Goal: Navigation & Orientation: Find specific page/section

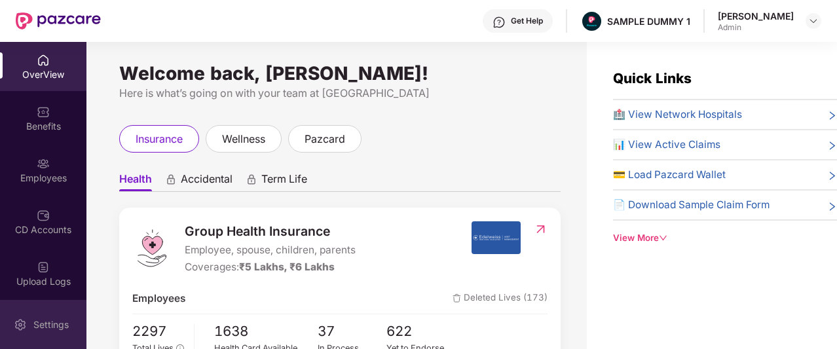
click at [12, 312] on div "Settings" at bounding box center [43, 324] width 86 height 49
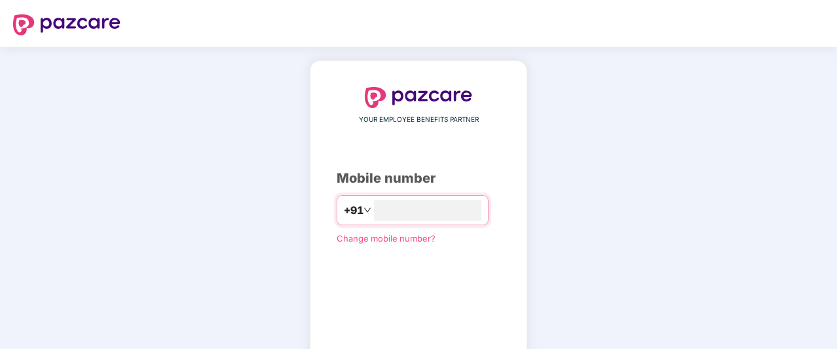
type input "*"
type input "**********"
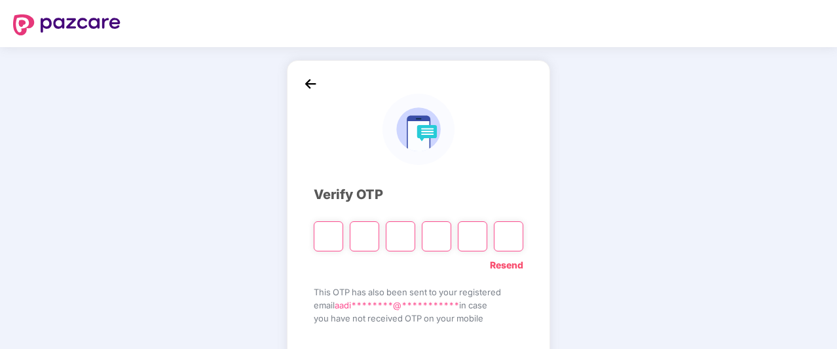
type input "*"
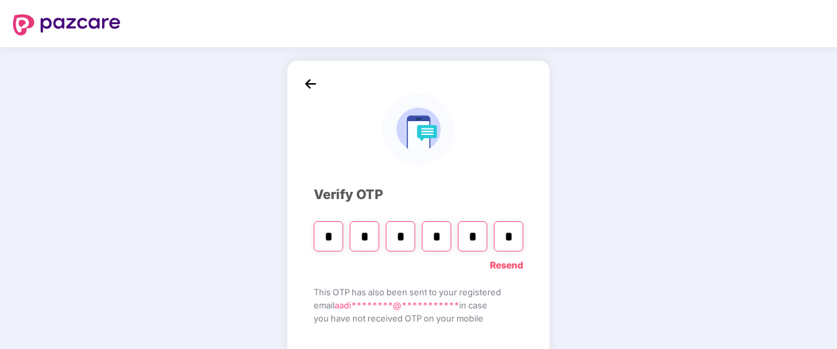
type input "*"
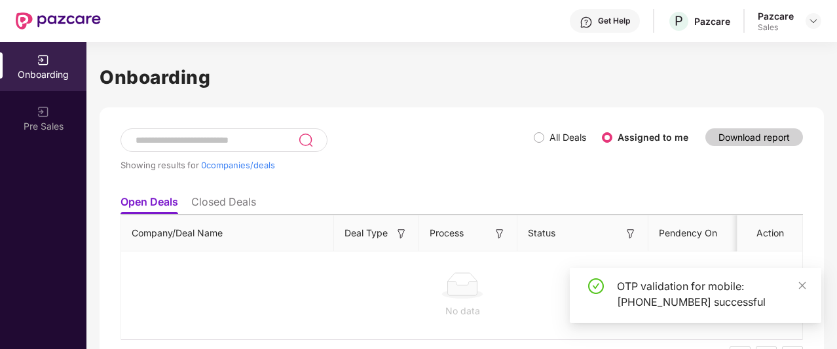
click at [789, 23] on div "Sales" at bounding box center [776, 27] width 36 height 10
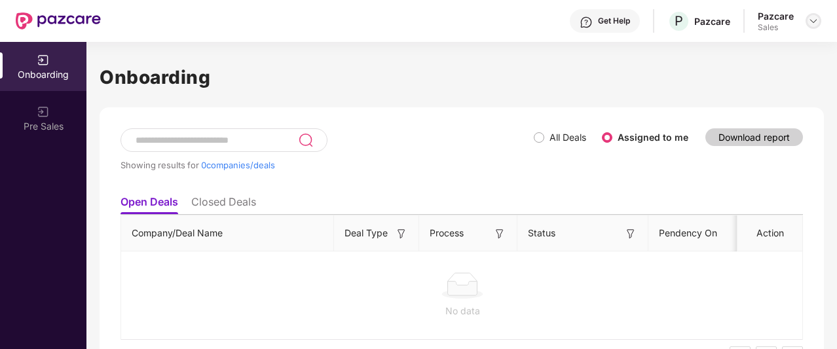
click at [815, 22] on img at bounding box center [813, 21] width 10 height 10
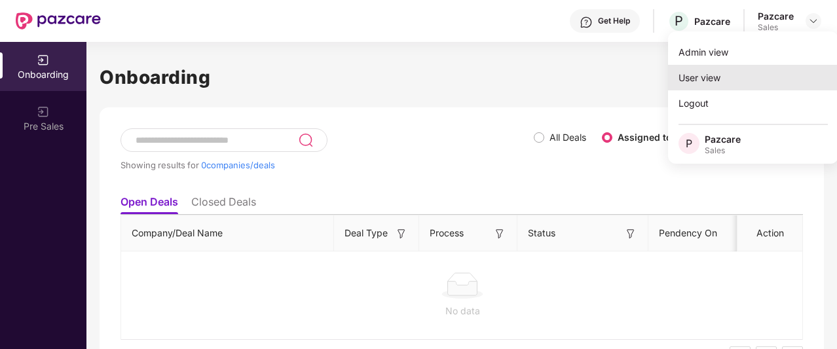
click at [727, 77] on div "User view" at bounding box center [753, 78] width 170 height 26
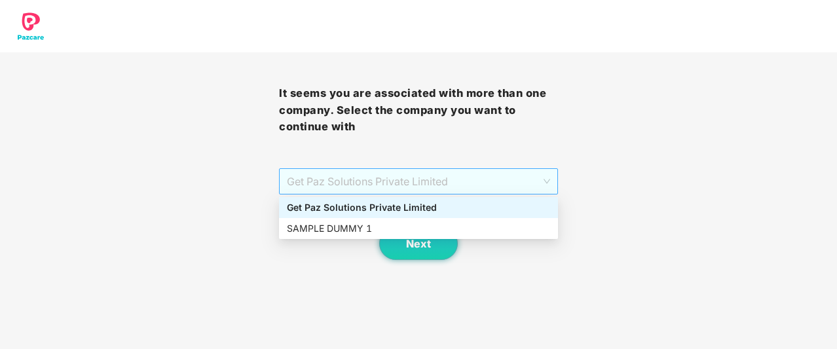
click at [443, 177] on span "Get Paz Solutions Private Limited" at bounding box center [418, 181] width 263 height 25
click at [408, 226] on div "SAMPLE DUMMY 1" at bounding box center [418, 228] width 263 height 14
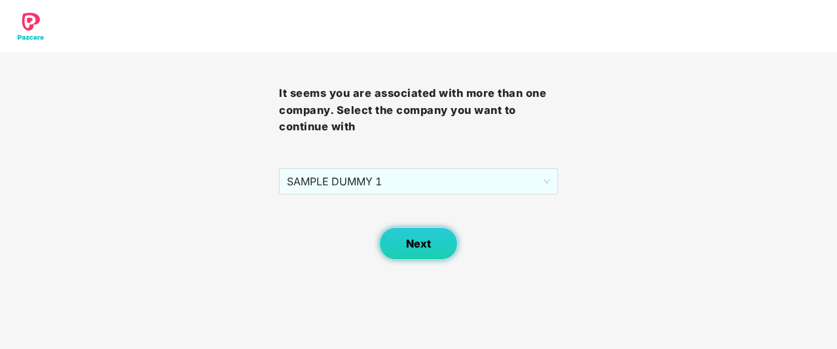
click at [413, 232] on button "Next" at bounding box center [418, 243] width 79 height 33
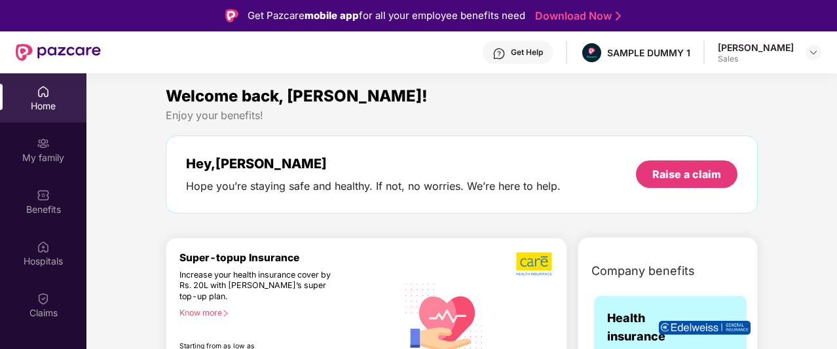
click at [792, 50] on div "[PERSON_NAME]" at bounding box center [756, 47] width 76 height 12
click at [815, 43] on div "Aadit Pandey Sales" at bounding box center [769, 52] width 103 height 23
click at [813, 46] on div at bounding box center [814, 53] width 16 height 16
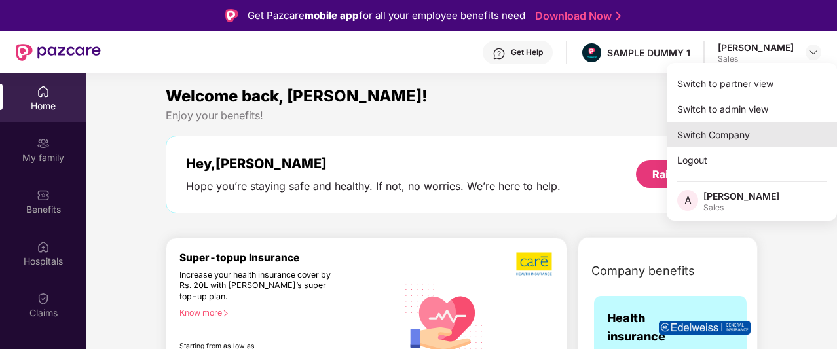
click at [715, 130] on div "Switch Company" at bounding box center [752, 135] width 170 height 26
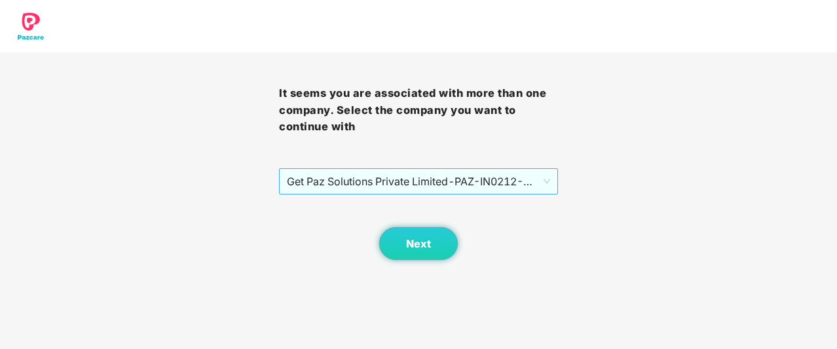
click at [432, 193] on span "Get Paz Solutions Private Limited - PAZ-IN0212 - EMPLOYEE" at bounding box center [418, 181] width 263 height 25
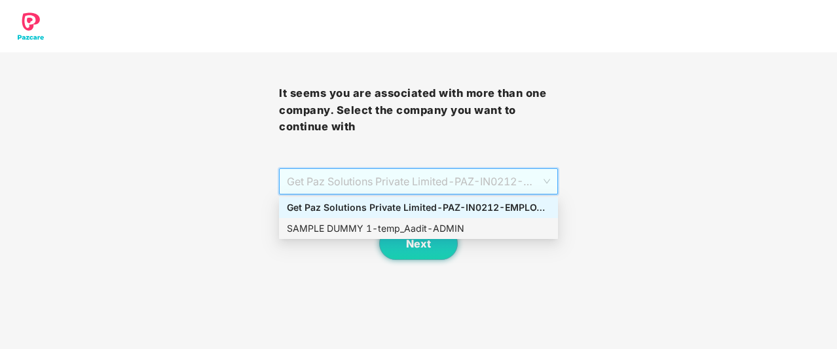
click at [415, 222] on div "SAMPLE DUMMY 1 - temp_Aadit - ADMIN" at bounding box center [418, 228] width 263 height 14
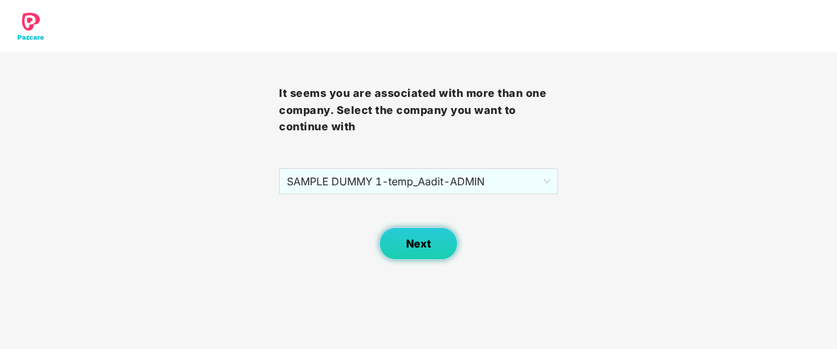
click at [417, 238] on span "Next" at bounding box center [418, 244] width 25 height 12
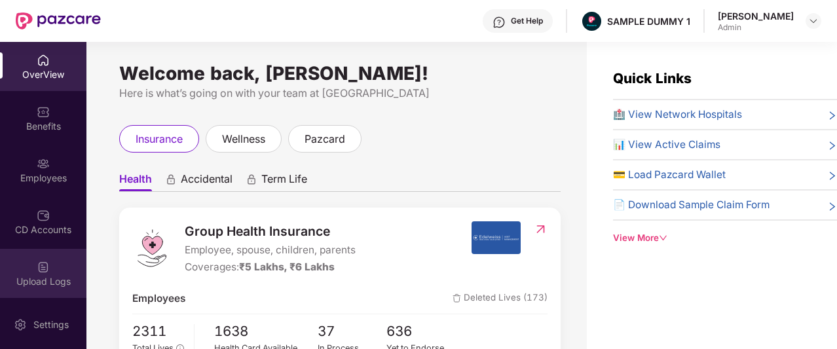
scroll to position [71, 0]
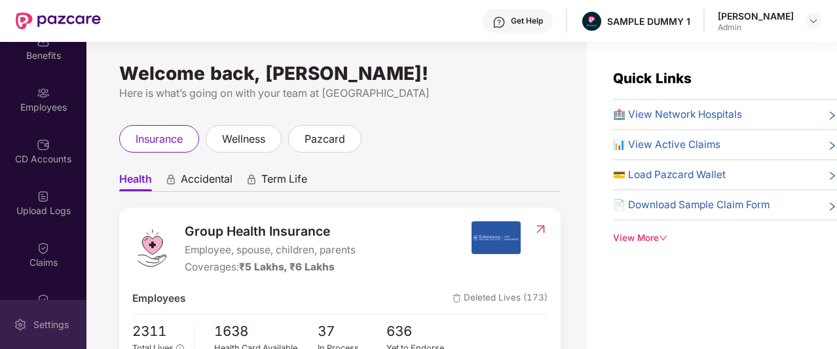
click at [20, 320] on img at bounding box center [20, 324] width 13 height 13
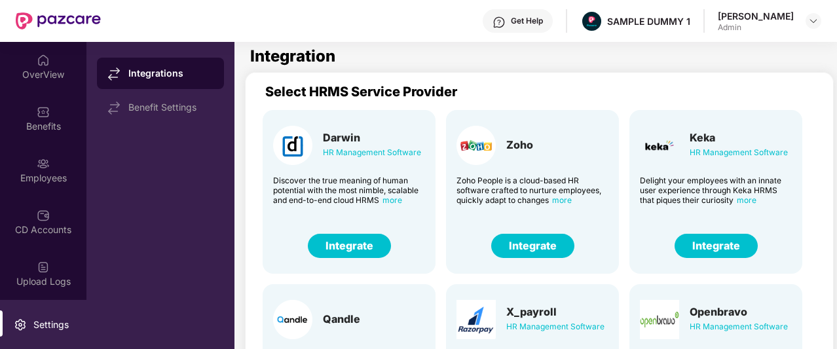
scroll to position [1, 0]
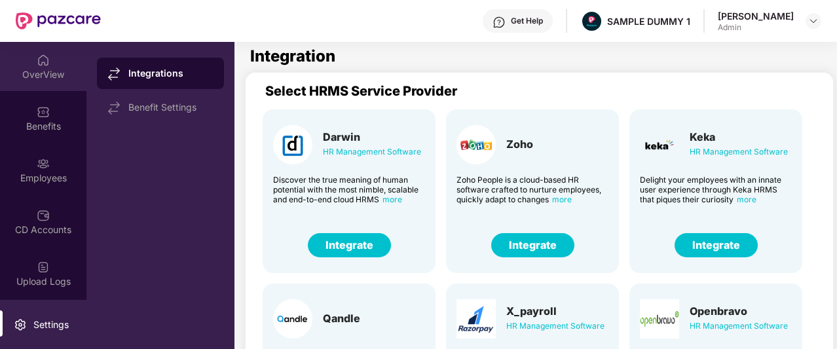
click at [66, 66] on div "OverView" at bounding box center [43, 66] width 86 height 49
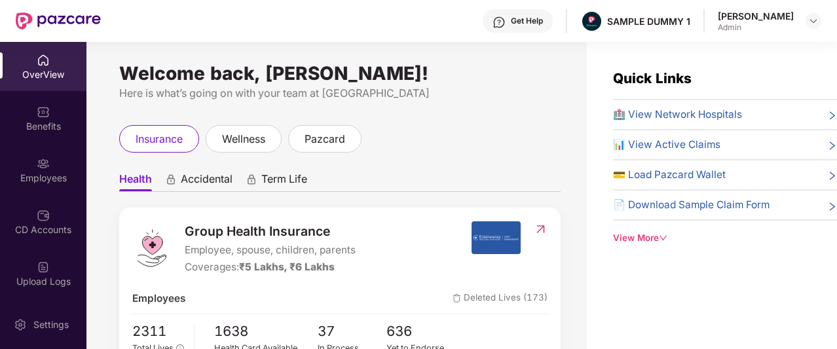
click at [189, 187] on span "Accidental" at bounding box center [207, 181] width 52 height 19
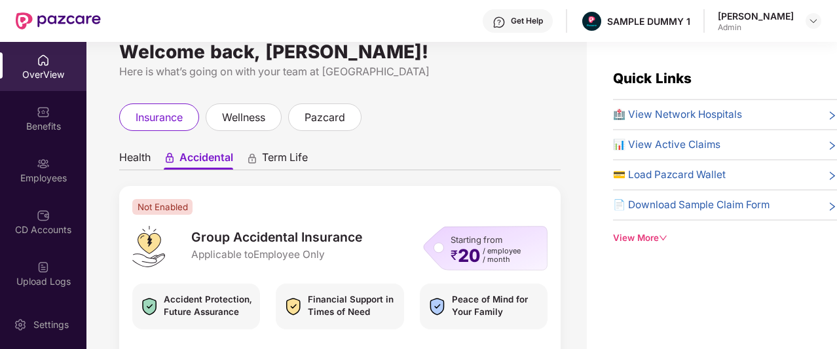
scroll to position [22, 0]
click at [282, 157] on span "Term Life" at bounding box center [285, 159] width 46 height 19
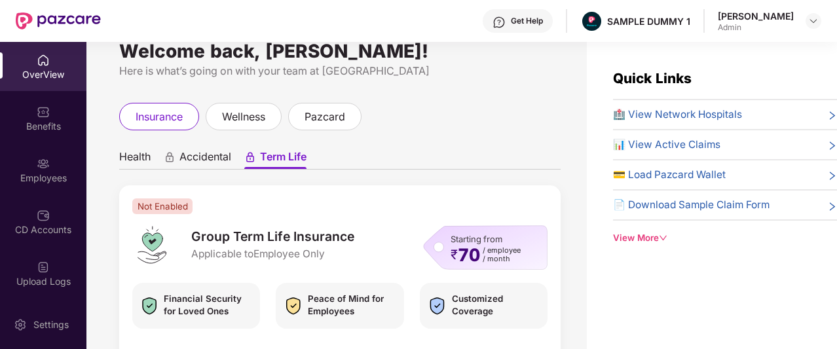
click at [145, 158] on span "Health" at bounding box center [134, 159] width 31 height 19
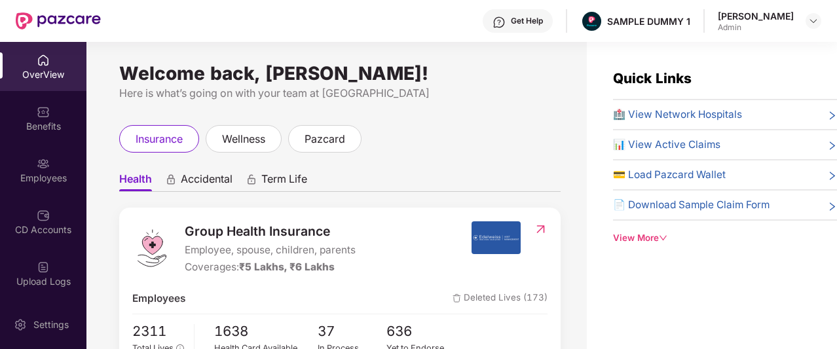
click at [532, 27] on div "Get Help" at bounding box center [518, 21] width 70 height 24
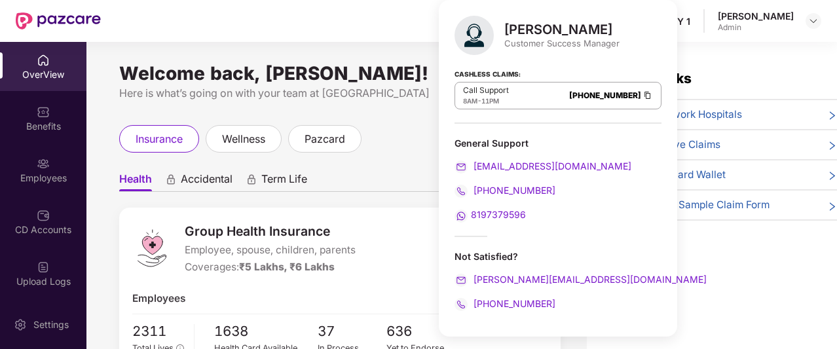
click at [537, 24] on div "[PERSON_NAME]" at bounding box center [561, 30] width 115 height 16
click at [529, 48] on div "Customer Success Manager" at bounding box center [561, 43] width 115 height 12
drag, startPoint x: 582, startPoint y: 31, endPoint x: 504, endPoint y: 37, distance: 77.5
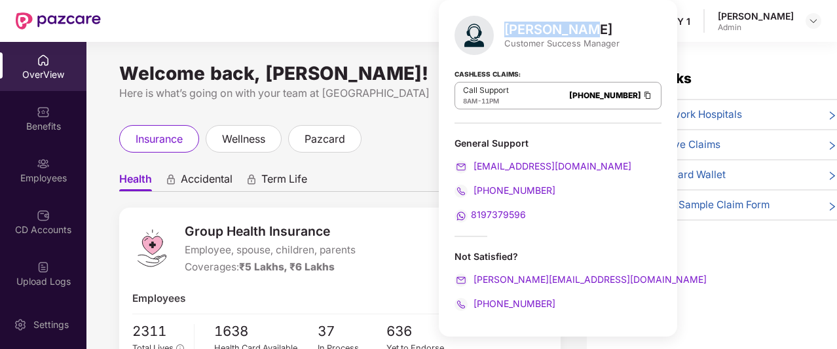
click at [504, 37] on div "[PERSON_NAME]" at bounding box center [561, 30] width 115 height 16
click at [509, 51] on div "[PERSON_NAME] Customer Success Manager" at bounding box center [557, 35] width 207 height 39
click at [410, 168] on ul "Health Accidental Term Life" at bounding box center [339, 179] width 441 height 26
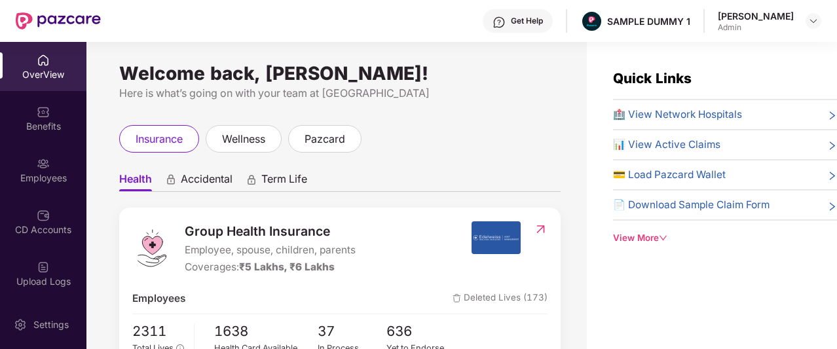
click at [633, 238] on div "View More" at bounding box center [725, 238] width 224 height 14
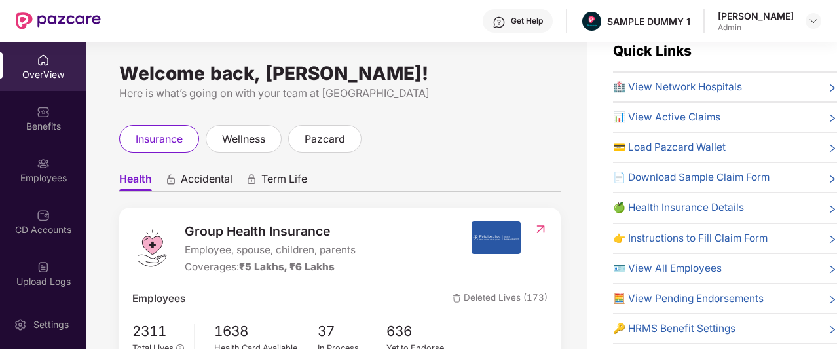
scroll to position [28, 0]
click at [667, 90] on span "🏥 View Network Hospitals" at bounding box center [677, 87] width 129 height 16
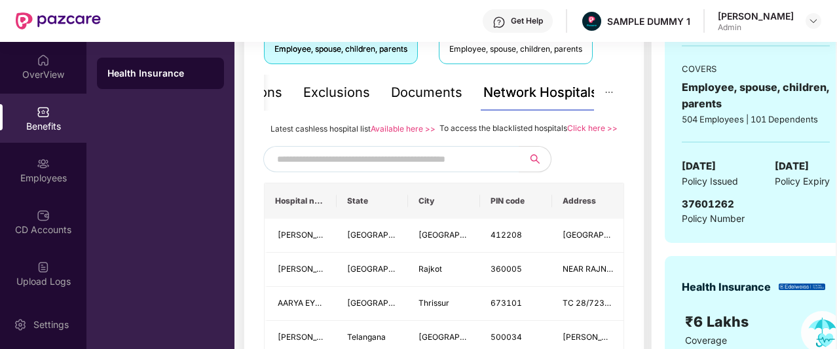
scroll to position [253, 0]
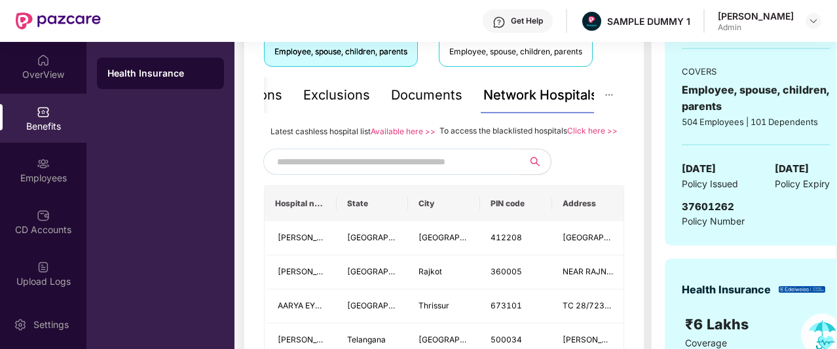
click at [475, 172] on input "text" at bounding box center [389, 162] width 224 height 20
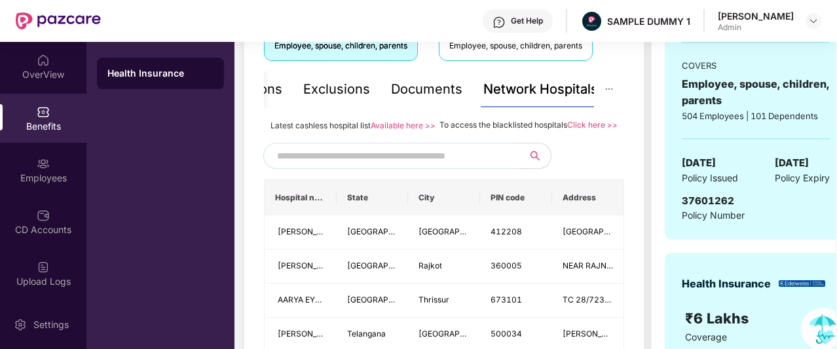
scroll to position [260, 0]
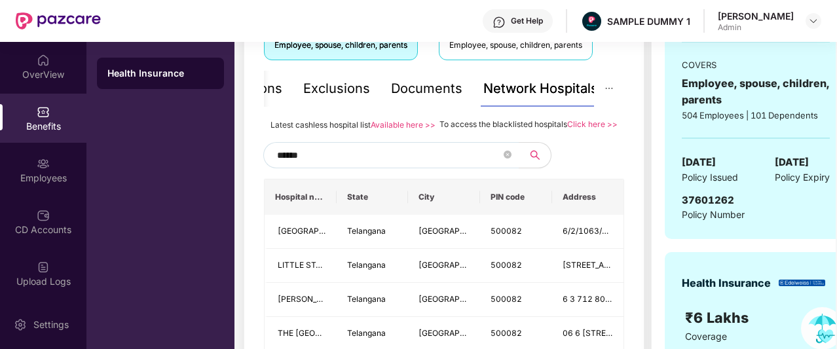
type input "******"
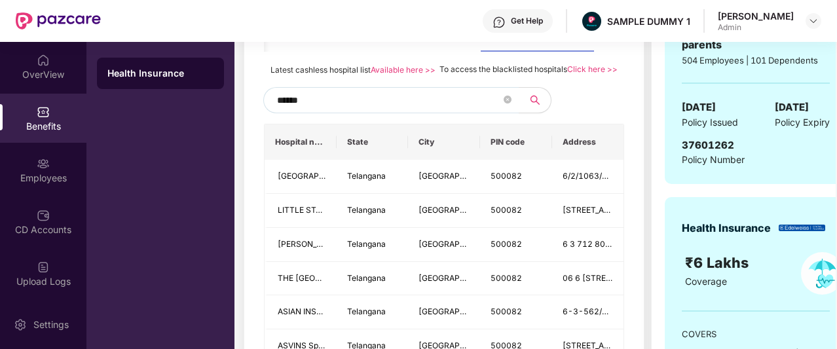
scroll to position [237, 0]
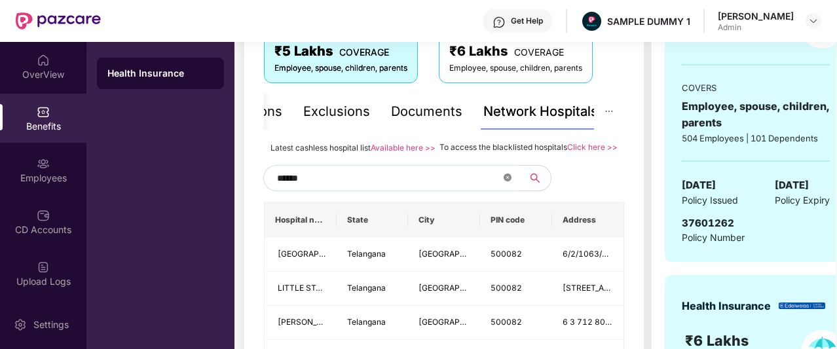
click at [504, 181] on icon "close-circle" at bounding box center [508, 178] width 8 height 8
type input "******"
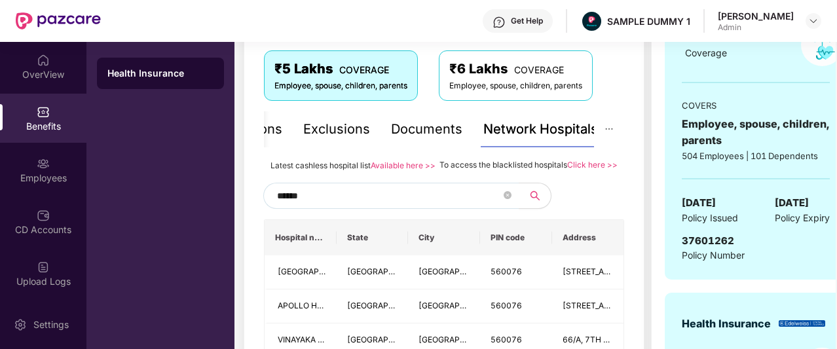
scroll to position [221, 0]
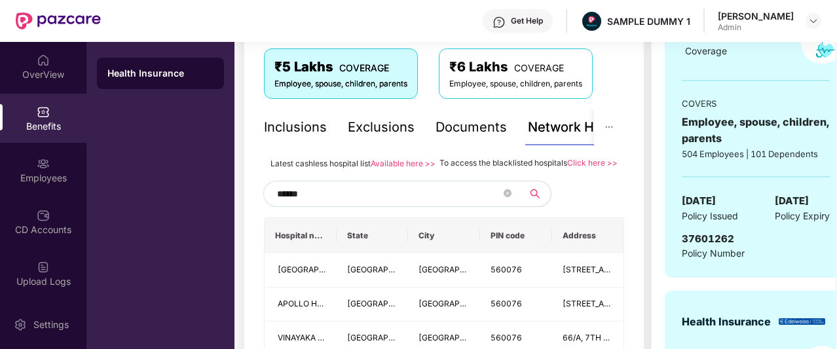
click at [314, 130] on div "Inclusions" at bounding box center [295, 127] width 63 height 20
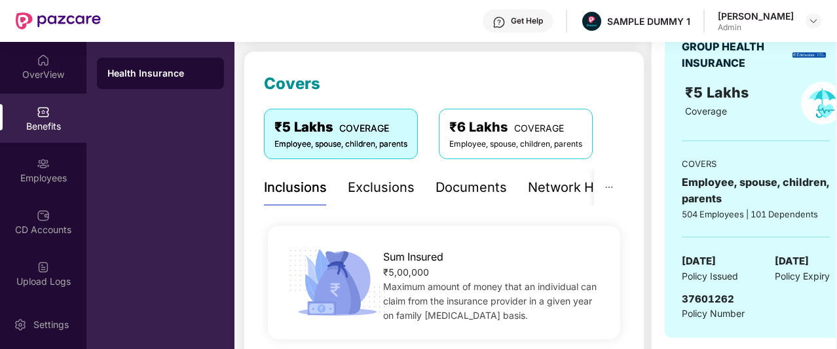
scroll to position [160, 0]
click at [384, 188] on div "Exclusions" at bounding box center [381, 188] width 67 height 20
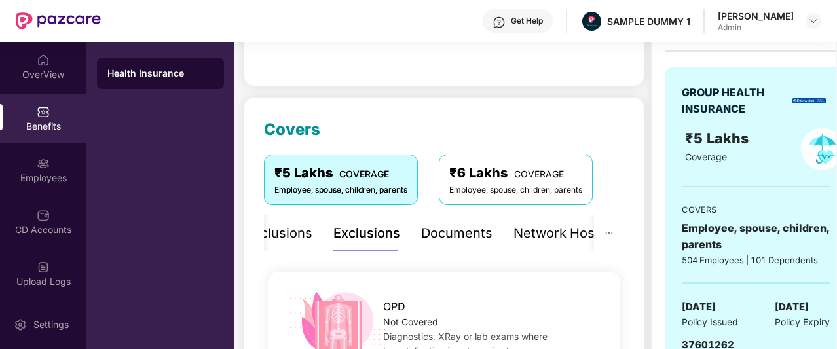
scroll to position [114, 0]
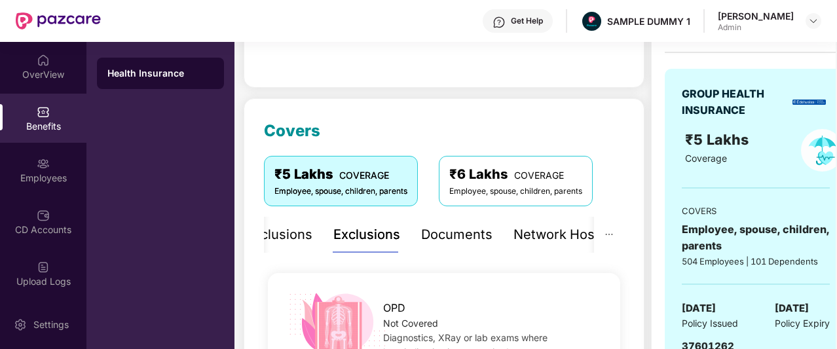
click at [454, 236] on div "Documents" at bounding box center [456, 235] width 71 height 20
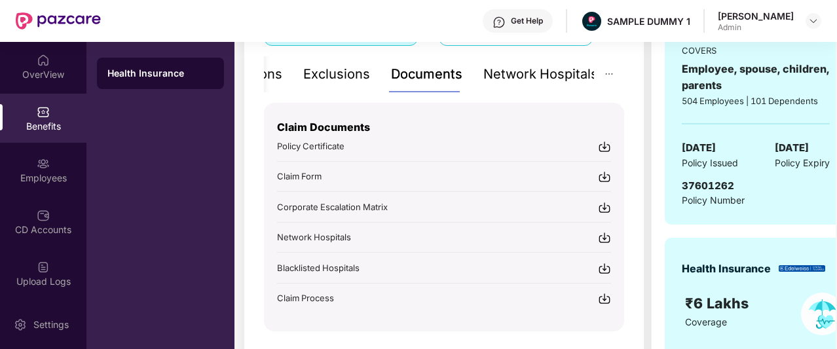
scroll to position [274, 0]
click at [533, 80] on div "Network Hospitals" at bounding box center [540, 75] width 115 height 20
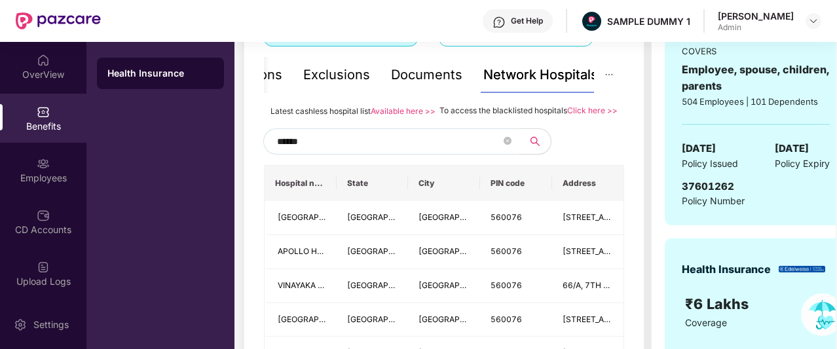
click at [425, 71] on div "Documents" at bounding box center [426, 75] width 71 height 20
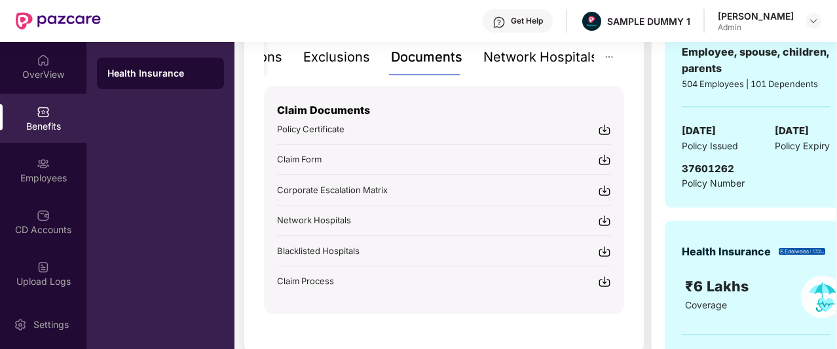
scroll to position [292, 0]
click at [555, 64] on div "Network Hospitals" at bounding box center [540, 56] width 115 height 20
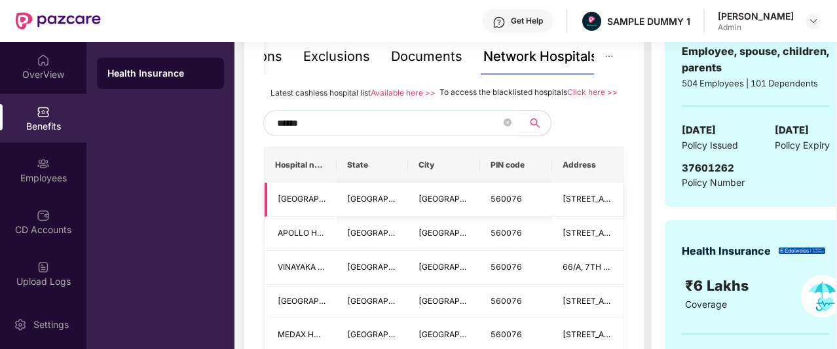
scroll to position [360, 0]
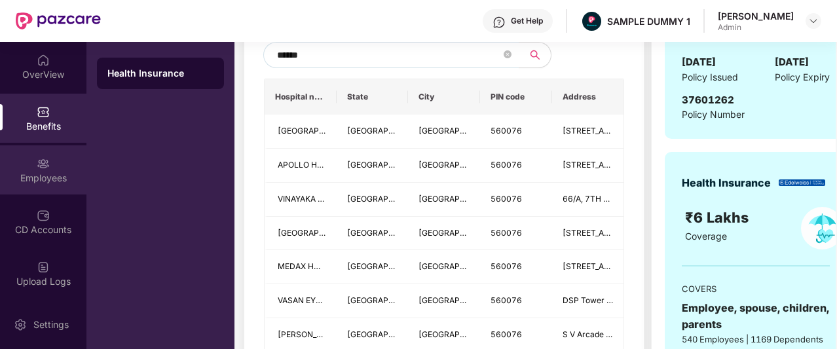
click at [37, 168] on img at bounding box center [43, 163] width 13 height 13
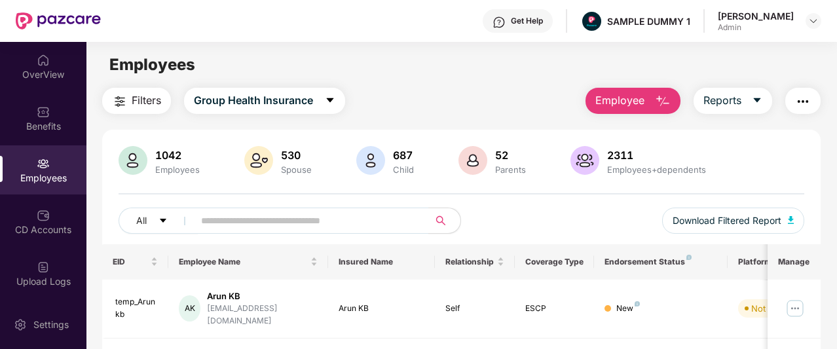
click at [642, 96] on span "Employee" at bounding box center [619, 100] width 49 height 16
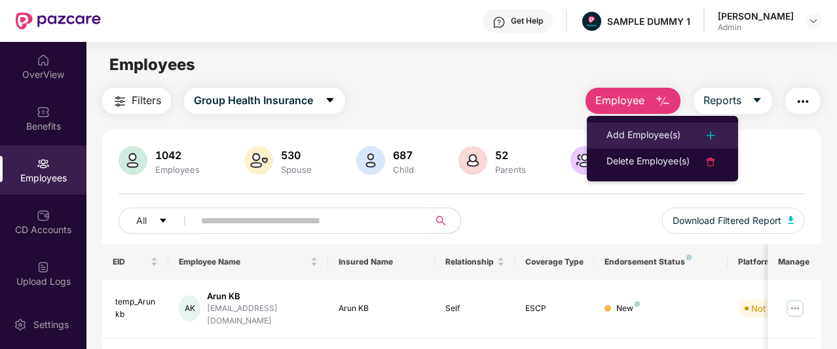
click at [661, 136] on div "Add Employee(s)" at bounding box center [643, 136] width 74 height 16
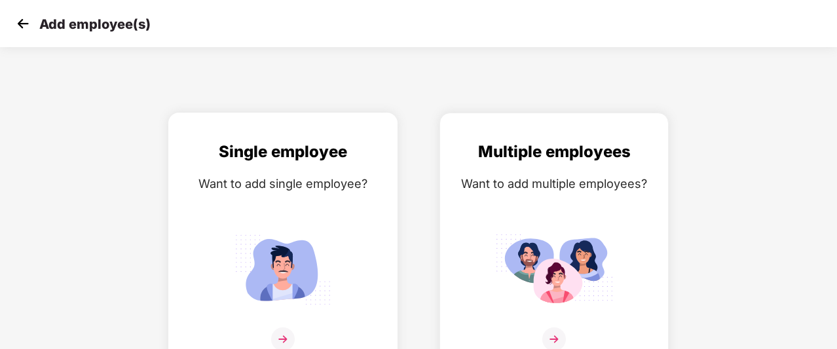
scroll to position [21, 0]
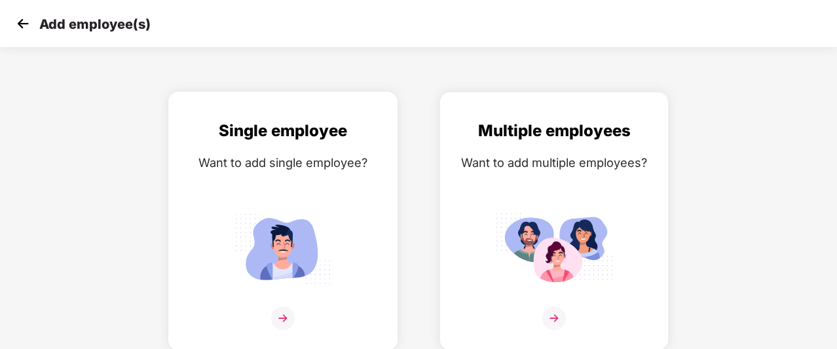
click at [319, 189] on div "Single employee Want to add single employee?" at bounding box center [283, 233] width 202 height 228
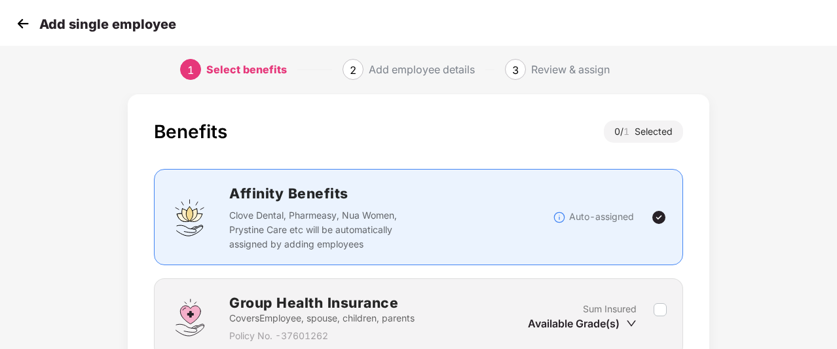
scroll to position [134, 0]
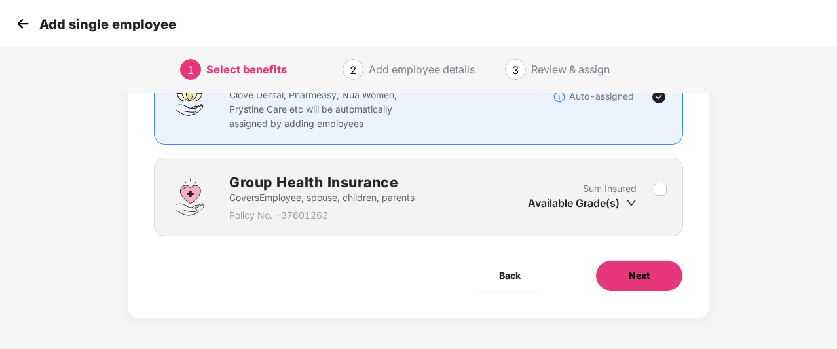
click at [629, 284] on button "Next" at bounding box center [639, 275] width 88 height 31
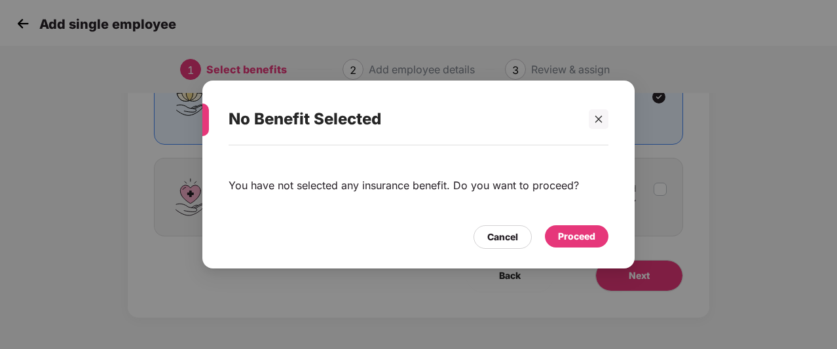
click at [578, 234] on div "Proceed" at bounding box center [576, 236] width 37 height 14
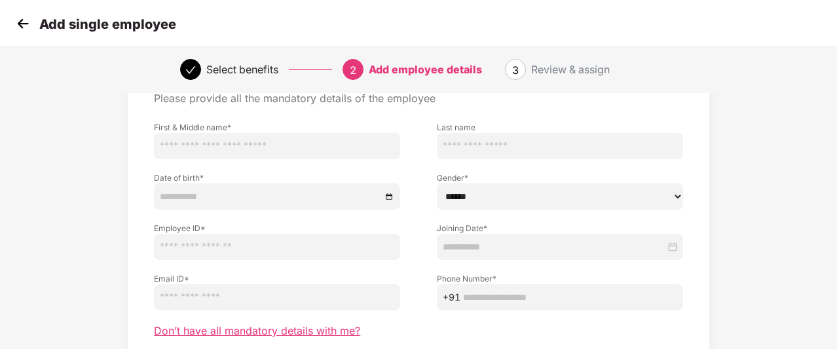
scroll to position [176, 0]
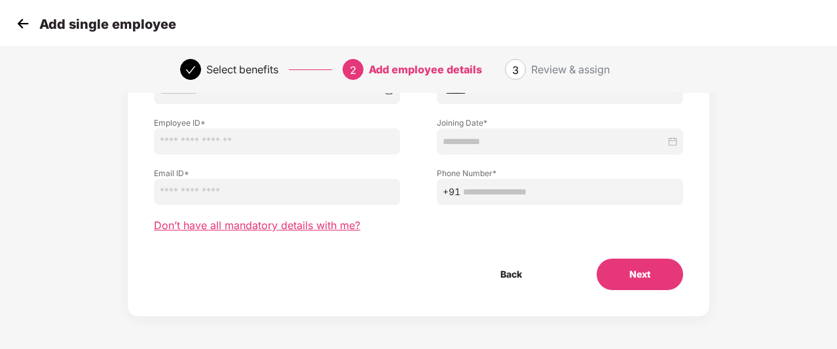
click at [306, 224] on span "Don’t have all mandatory details with me?" at bounding box center [257, 226] width 206 height 14
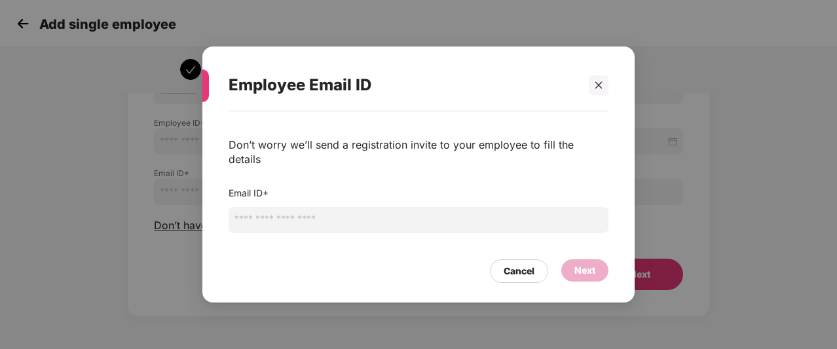
click at [317, 217] on input "email" at bounding box center [419, 220] width 380 height 26
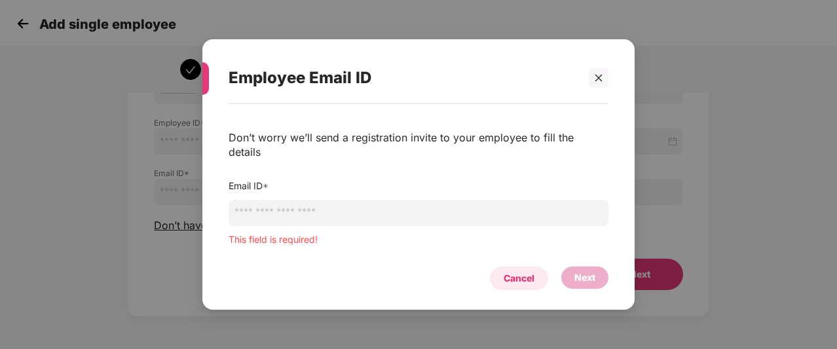
click at [511, 260] on div "Cancel Next" at bounding box center [419, 275] width 380 height 30
click at [602, 79] on div at bounding box center [599, 78] width 20 height 20
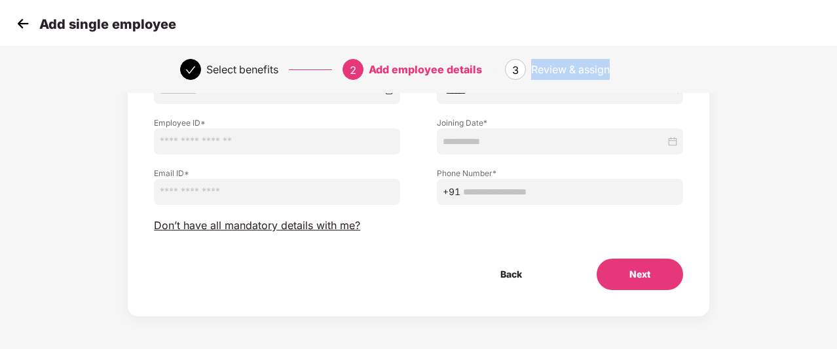
drag, startPoint x: 532, startPoint y: 71, endPoint x: 646, endPoint y: 90, distance: 115.4
click at [646, 90] on div "Select benefits 2 Add employee details 3 Review & assign" at bounding box center [418, 69] width 837 height 47
click at [29, 17] on img at bounding box center [23, 24] width 20 height 20
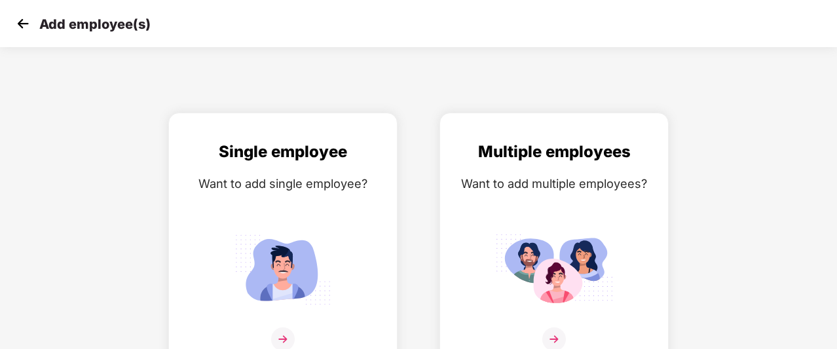
scroll to position [21, 0]
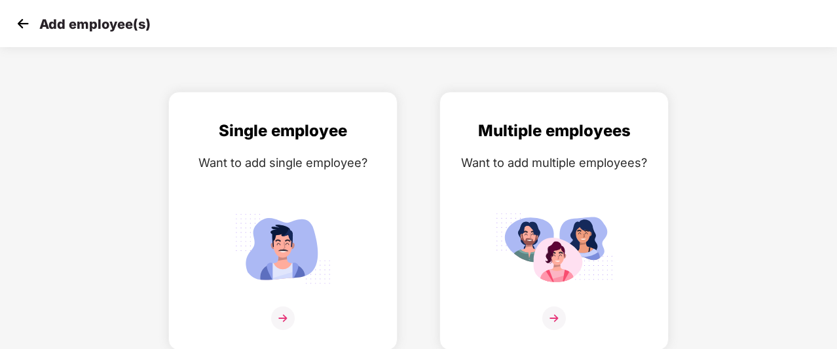
click at [26, 22] on img at bounding box center [23, 24] width 20 height 20
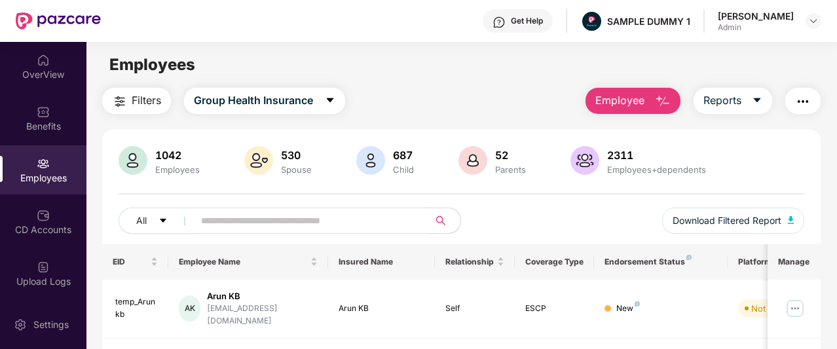
scroll to position [28, 0]
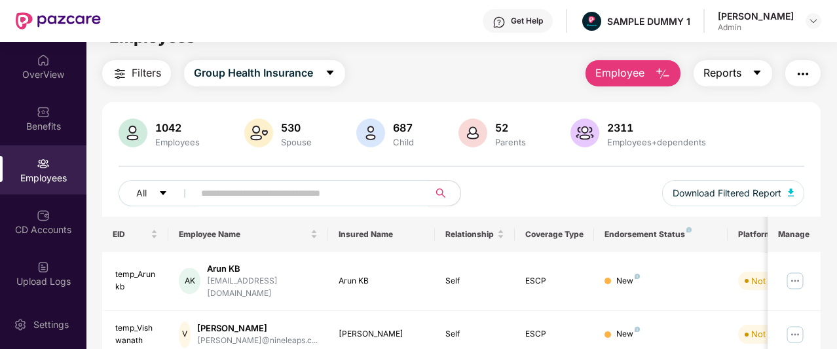
click at [752, 75] on button "Reports" at bounding box center [733, 73] width 79 height 26
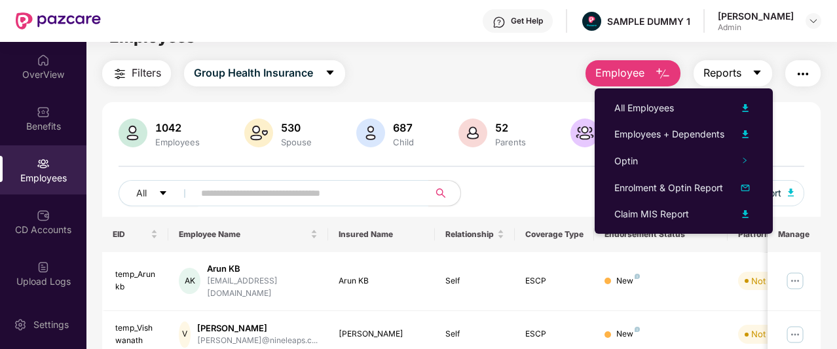
click at [744, 73] on button "Reports" at bounding box center [733, 73] width 79 height 26
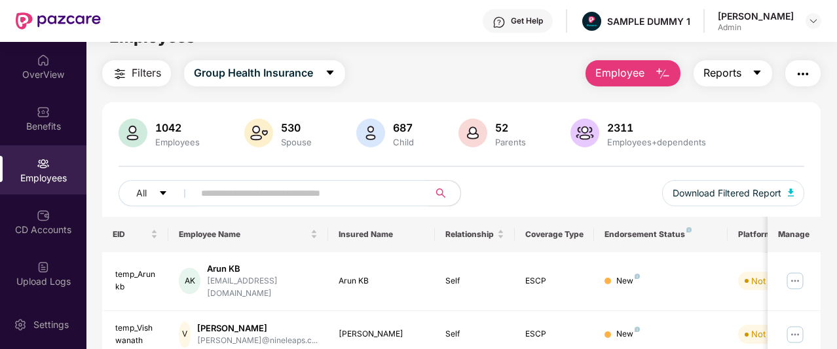
scroll to position [100, 0]
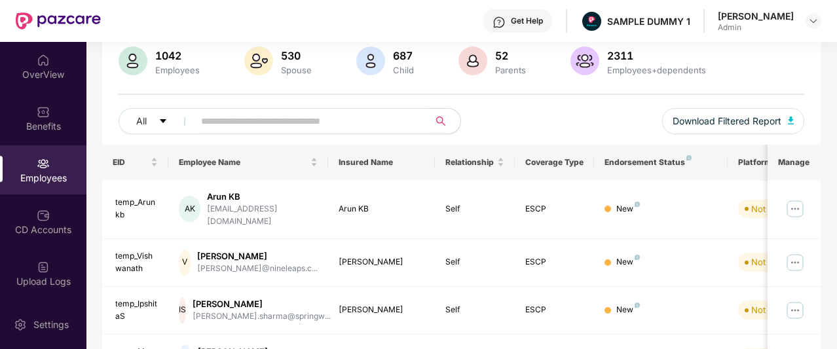
click at [262, 114] on input "text" at bounding box center [306, 121] width 210 height 20
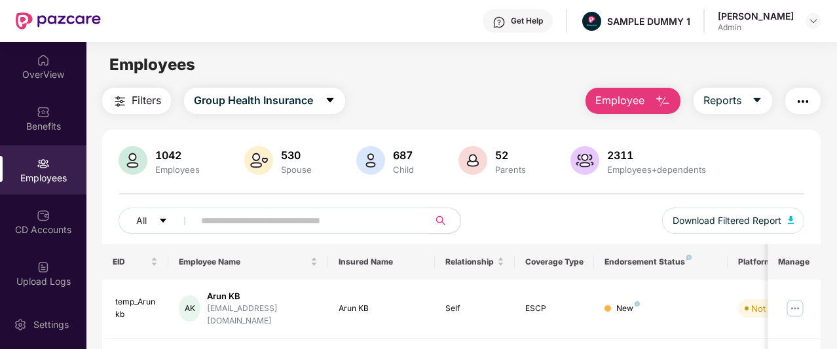
scroll to position [165, 0]
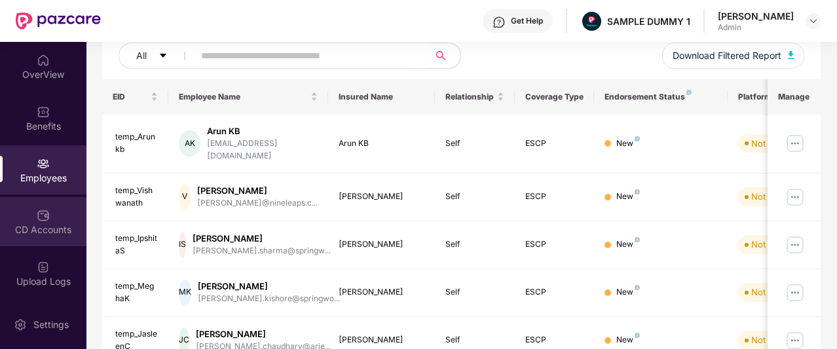
click at [34, 226] on div "CD Accounts" at bounding box center [43, 229] width 86 height 13
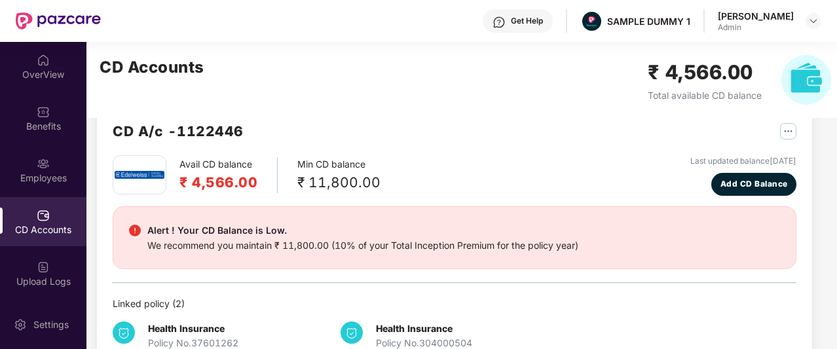
scroll to position [28, 0]
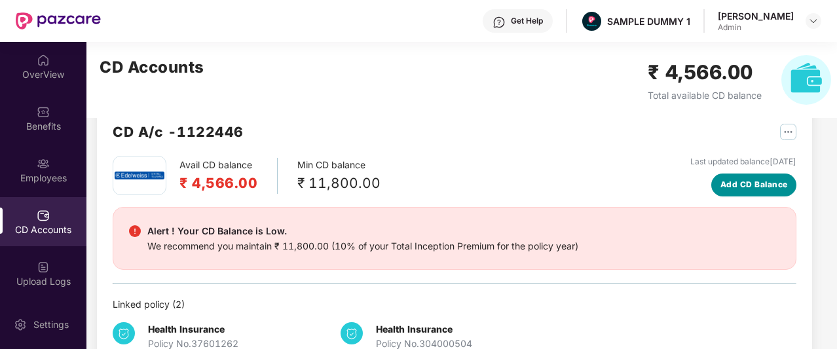
click at [720, 185] on span "Add CD Balance" at bounding box center [753, 185] width 67 height 12
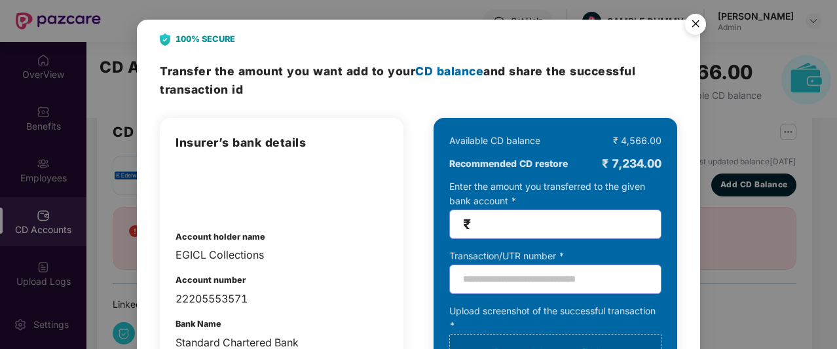
scroll to position [93, 0]
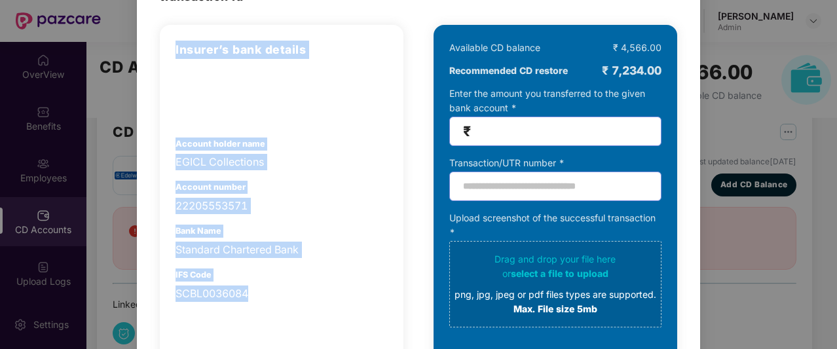
drag, startPoint x: 172, startPoint y: 47, endPoint x: 278, endPoint y: 300, distance: 274.1
click at [278, 300] on div "Insurer’s bank details Account holder name EGICL Collections Account number 222…" at bounding box center [282, 234] width 244 height 419
click at [278, 300] on div "SCBL0036084" at bounding box center [282, 294] width 212 height 16
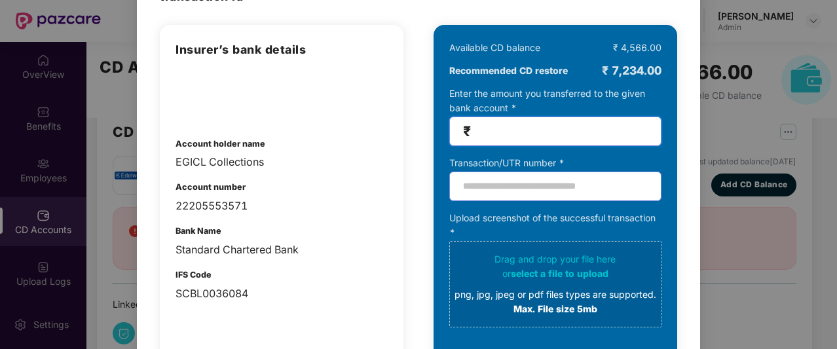
click at [496, 124] on input "number" at bounding box center [560, 131] width 174 height 15
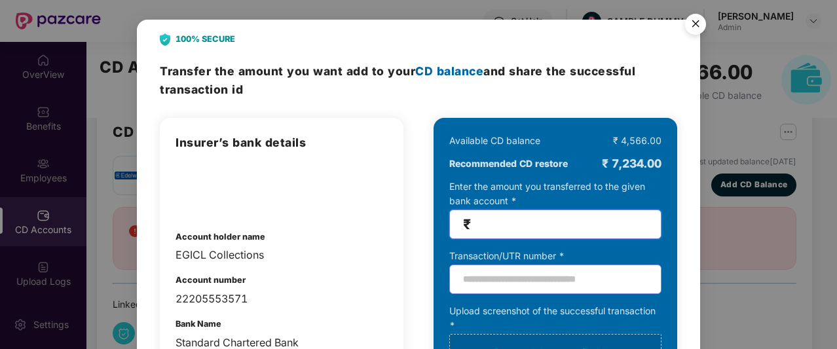
scroll to position [1, 0]
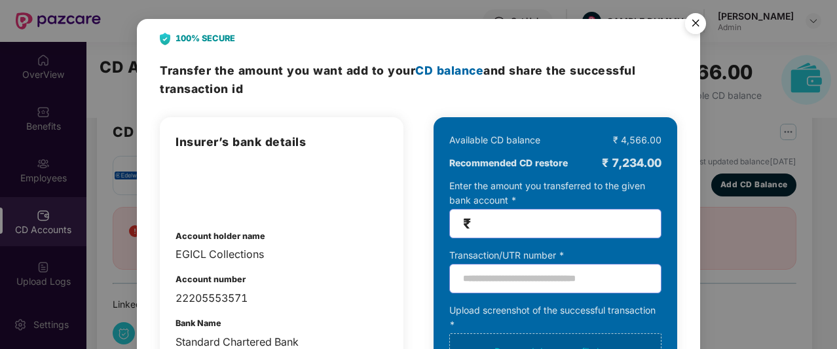
click at [690, 20] on img "Close" at bounding box center [695, 25] width 37 height 37
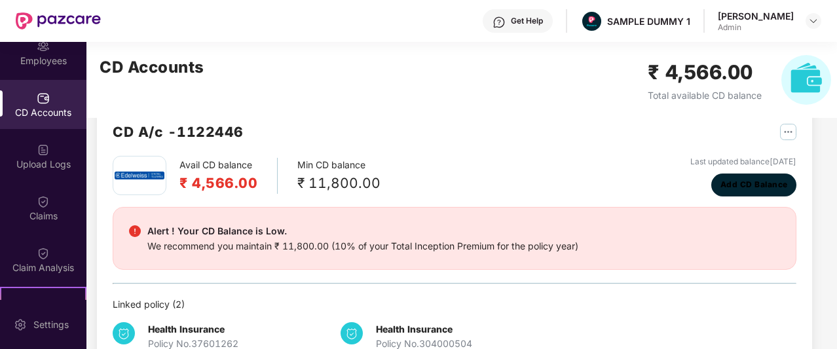
scroll to position [118, 0]
click at [549, 198] on div "Avail CD balance ₹ 4,566.00 Min CD balance ₹ 11,800.00 Last updated balance [DA…" at bounding box center [455, 261] width 684 height 210
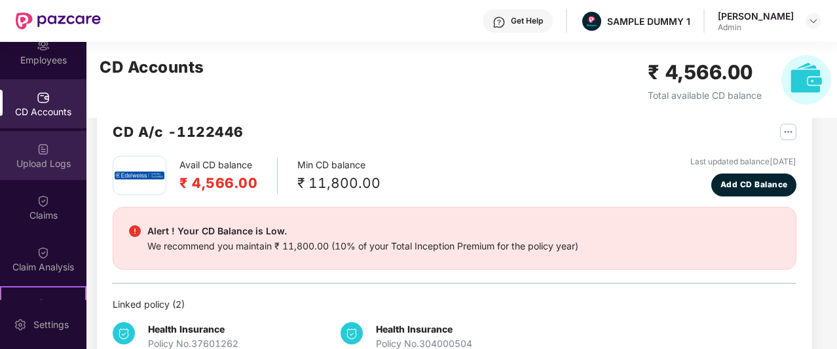
click at [44, 170] on div "Upload Logs" at bounding box center [43, 155] width 86 height 49
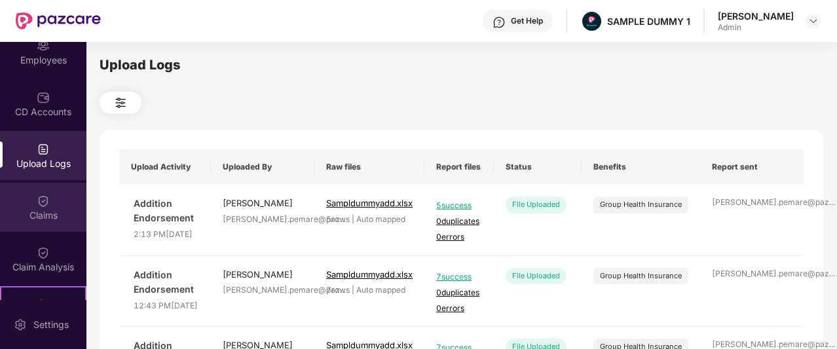
click at [39, 199] on img at bounding box center [43, 200] width 13 height 13
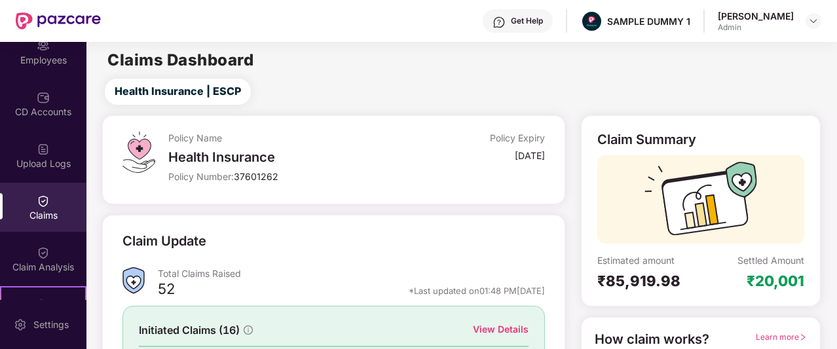
scroll to position [162, 0]
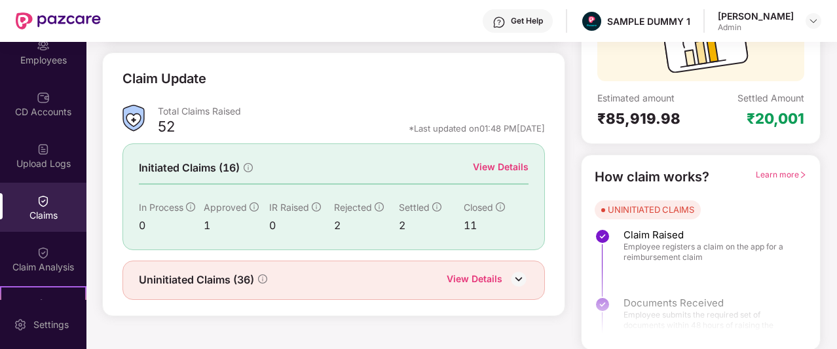
click at [493, 163] on div "View Details" at bounding box center [501, 167] width 56 height 14
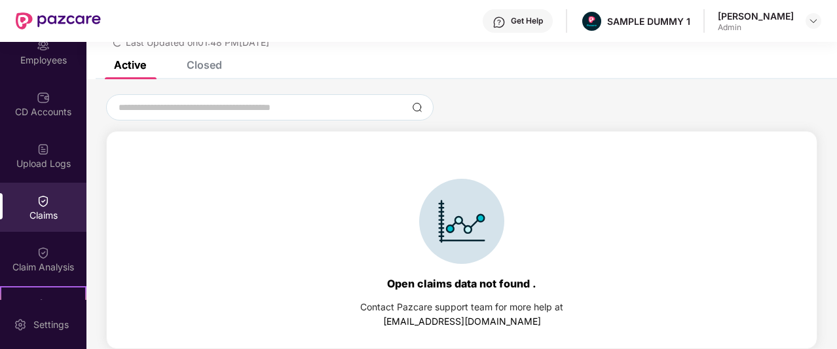
scroll to position [2, 0]
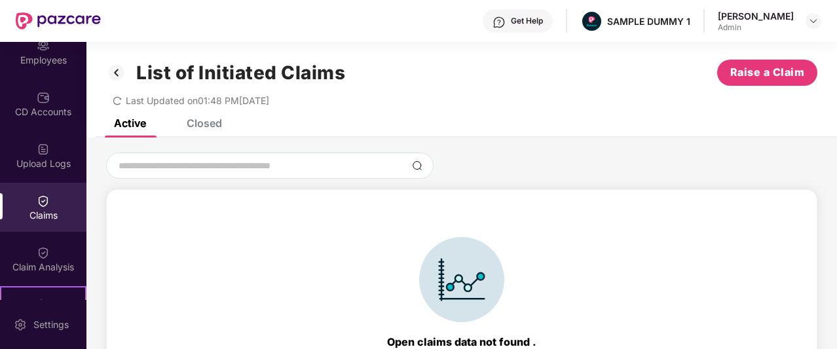
click at [195, 132] on div "Closed" at bounding box center [194, 123] width 55 height 29
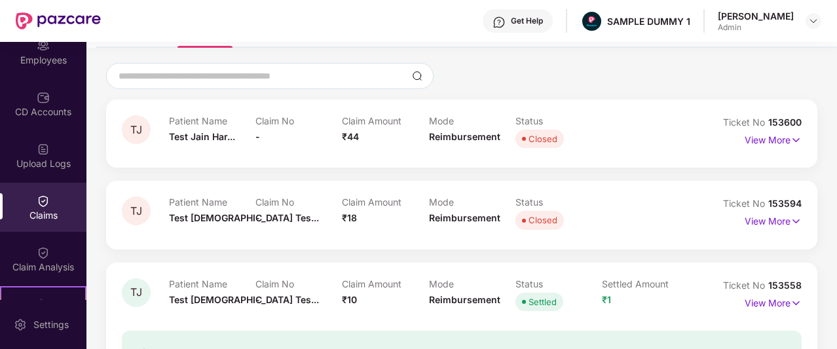
scroll to position [91, 0]
click at [748, 139] on p "View More" at bounding box center [773, 139] width 57 height 18
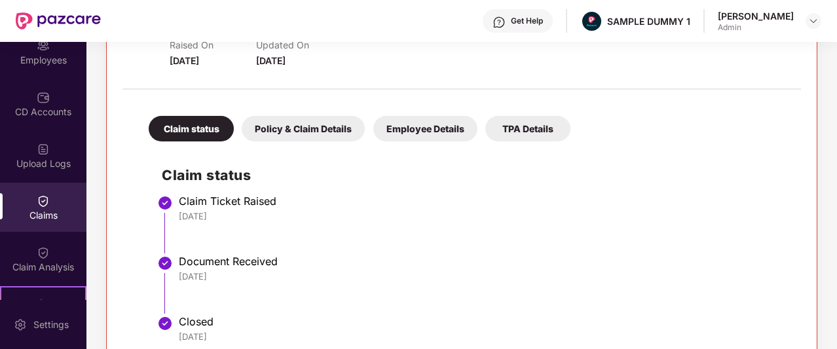
scroll to position [218, 0]
click at [540, 134] on div "TPA Details" at bounding box center [527, 128] width 85 height 26
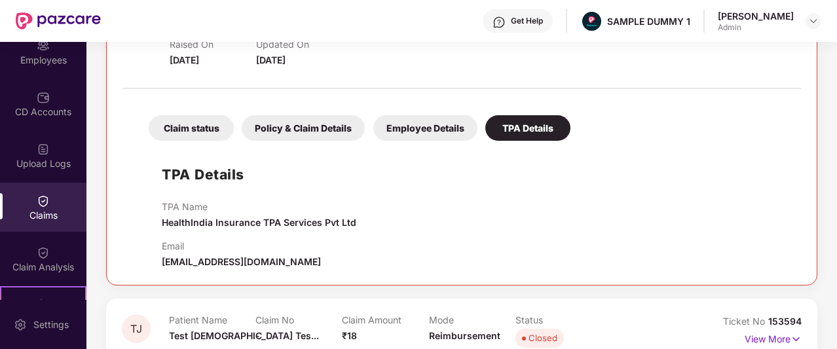
click at [359, 132] on div "Policy & Claim Details" at bounding box center [303, 128] width 123 height 26
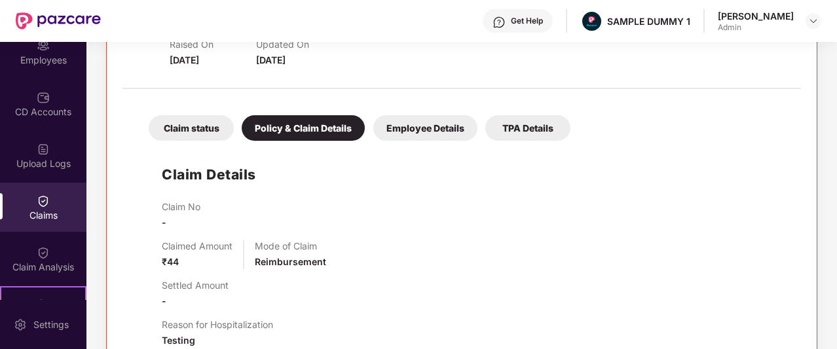
scroll to position [0, 0]
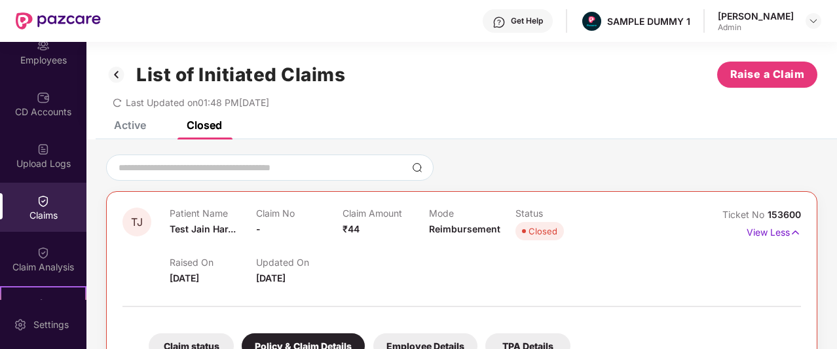
click at [120, 77] on img at bounding box center [116, 75] width 21 height 22
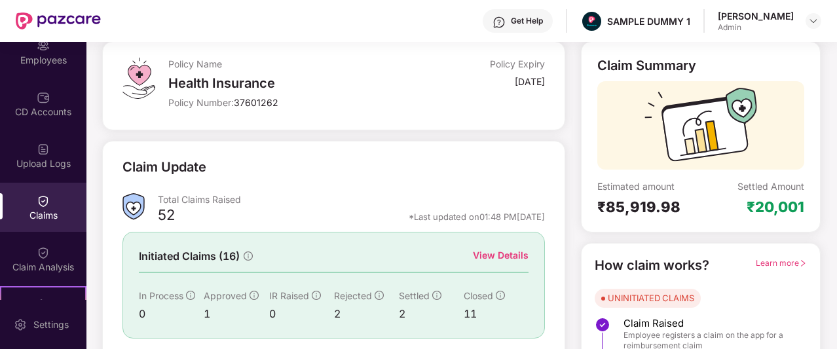
scroll to position [75, 0]
click at [490, 250] on div "View Details" at bounding box center [501, 255] width 56 height 14
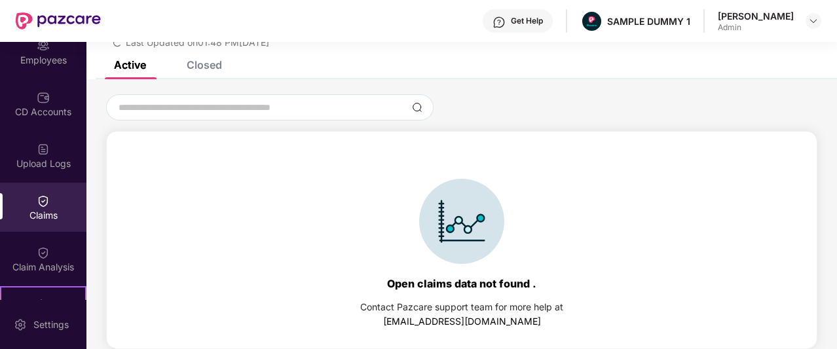
click at [202, 67] on div "Closed" at bounding box center [204, 64] width 35 height 13
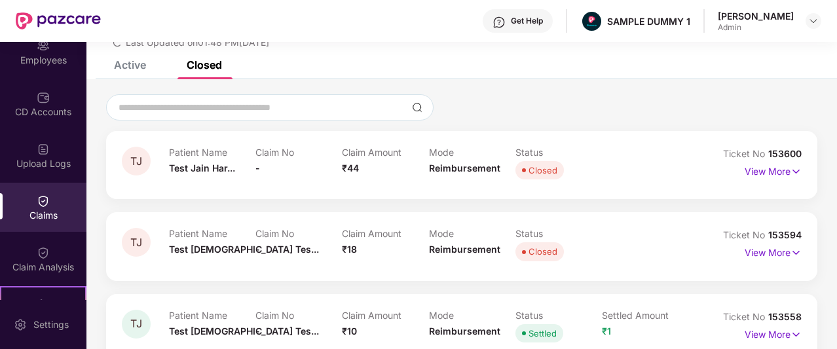
scroll to position [0, 0]
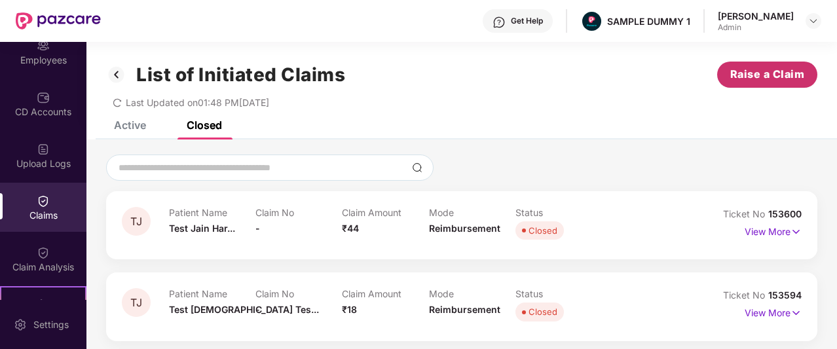
click at [783, 71] on span "Raise a Claim" at bounding box center [767, 74] width 75 height 16
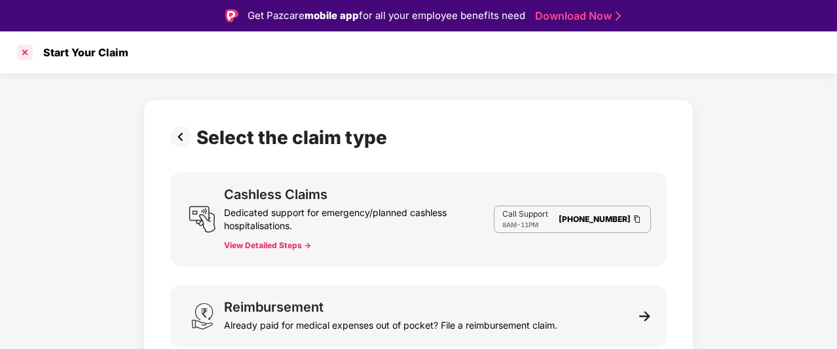
click at [20, 52] on div at bounding box center [24, 52] width 21 height 21
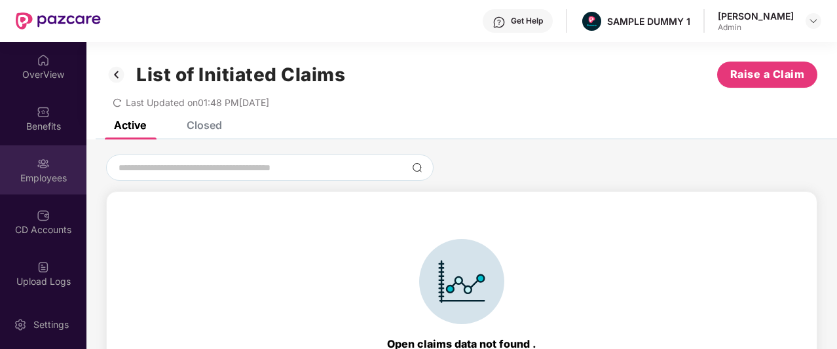
scroll to position [65, 0]
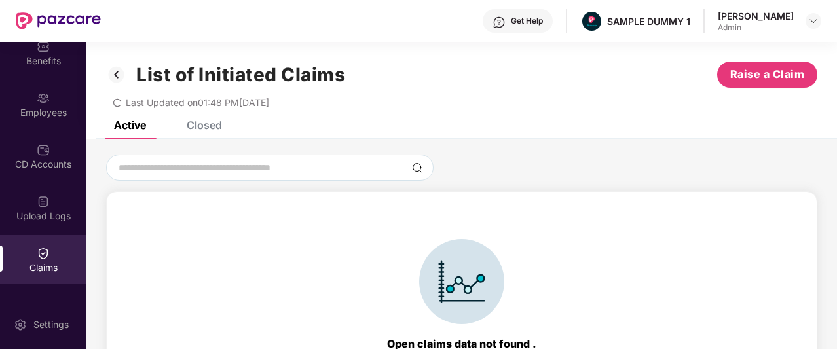
click at [109, 75] on img at bounding box center [116, 75] width 21 height 22
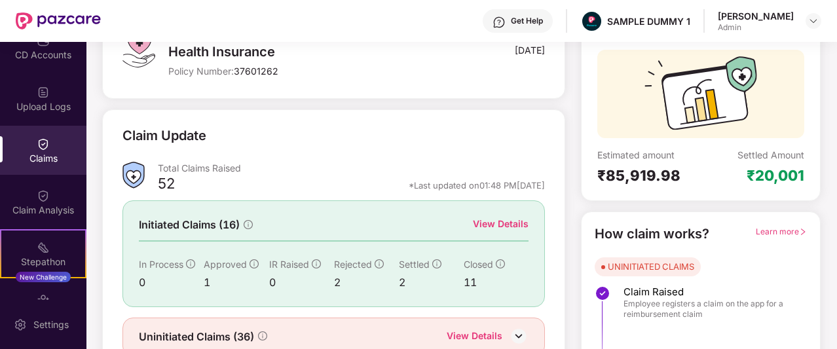
scroll to position [176, 0]
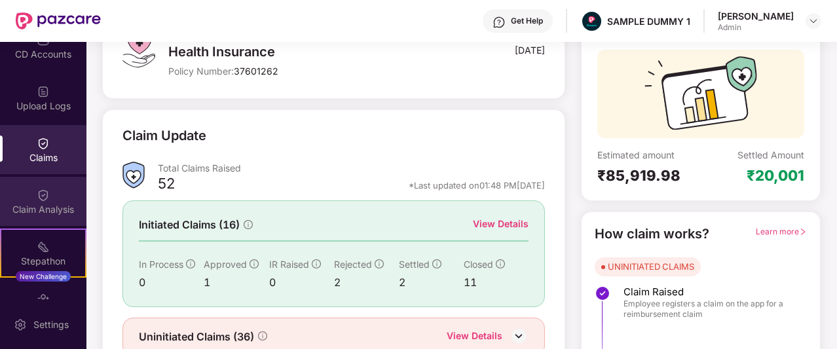
click at [48, 213] on div "Claim Analysis" at bounding box center [43, 209] width 86 height 13
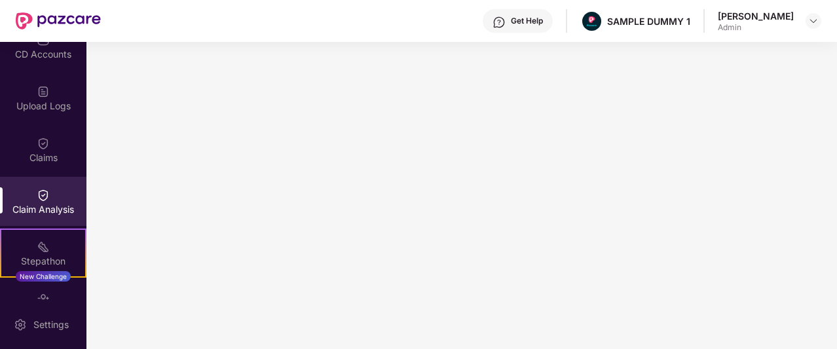
click at [506, 17] on img at bounding box center [498, 22] width 13 height 13
click at [401, 15] on div "Get Help SAMPLE DUMMY 1 [PERSON_NAME] Admin" at bounding box center [461, 21] width 720 height 42
click at [46, 256] on div "Stepathon" at bounding box center [43, 261] width 84 height 13
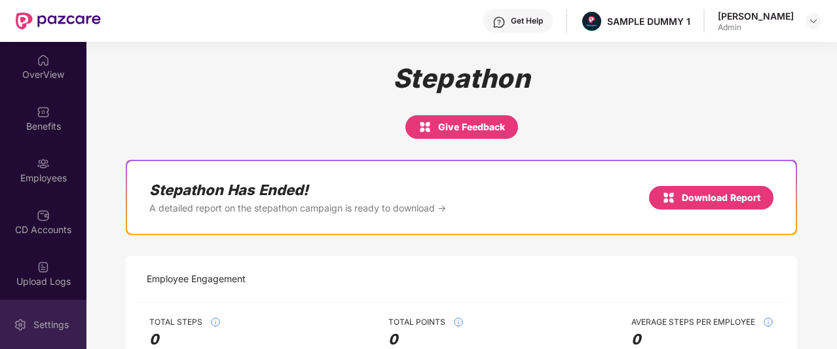
click at [22, 331] on img at bounding box center [20, 324] width 13 height 13
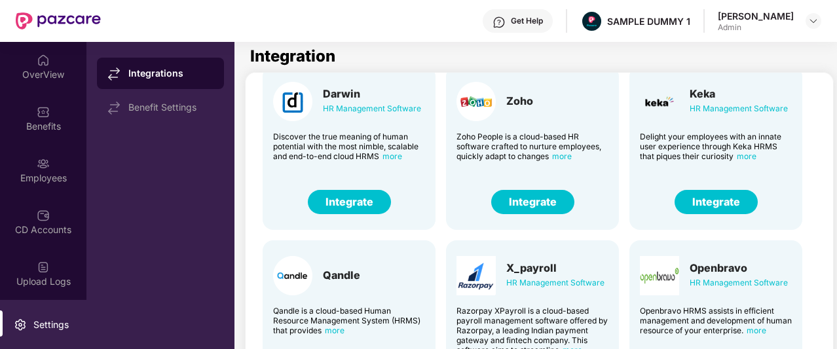
scroll to position [43, 0]
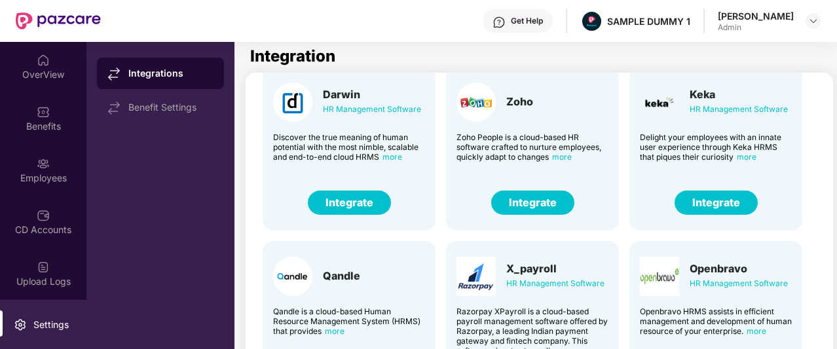
click at [748, 157] on span "more" at bounding box center [747, 157] width 20 height 10
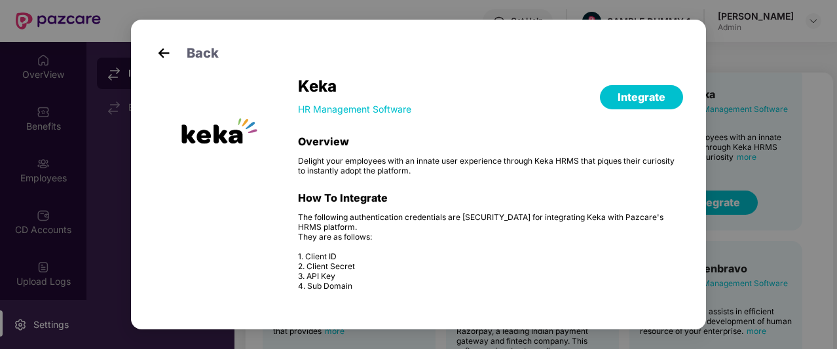
click at [806, 164] on div "Back Keka HR Management Software Integrate Overview Delight your employees with…" at bounding box center [418, 174] width 837 height 349
